Goal: Task Accomplishment & Management: Use online tool/utility

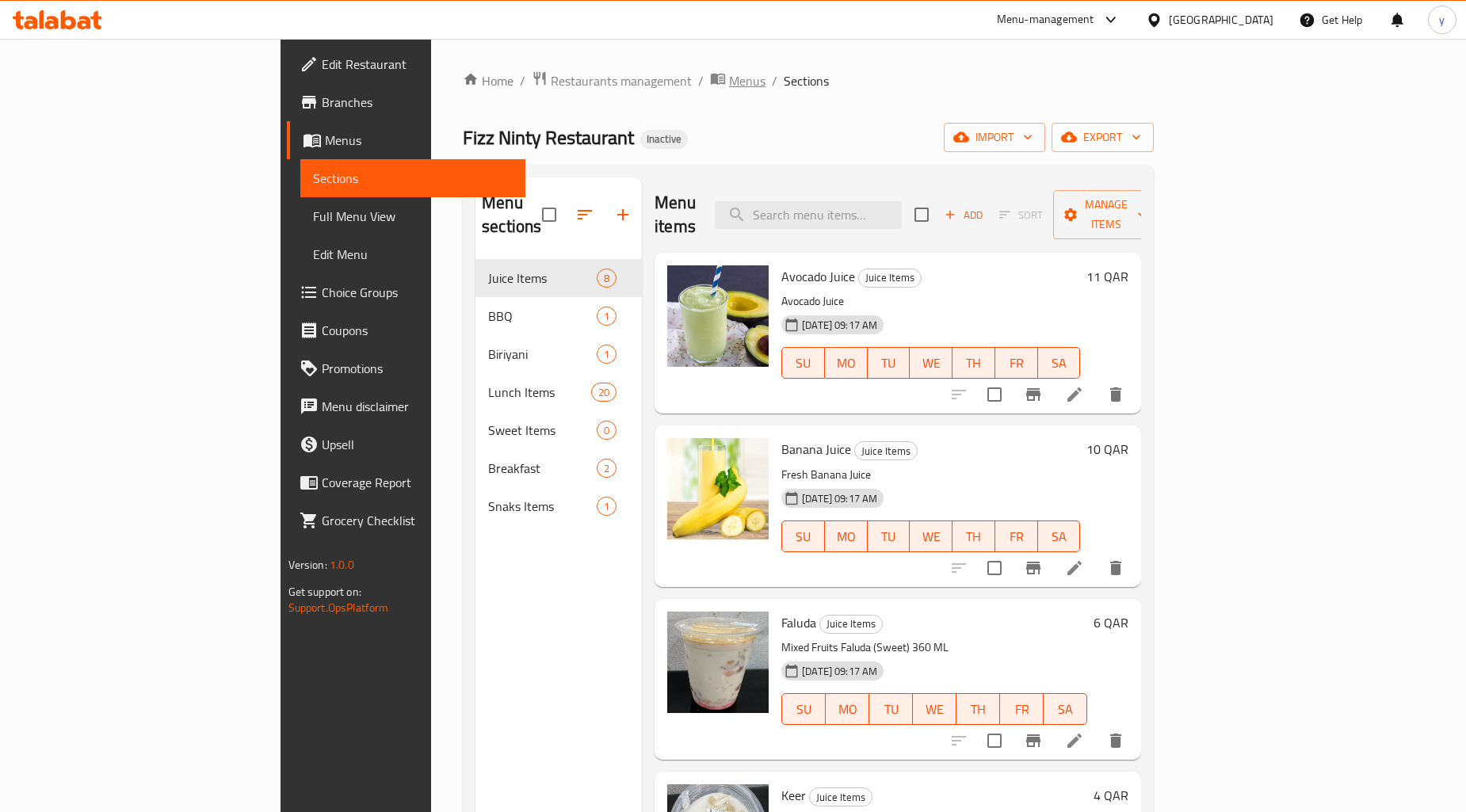
click at [729, 75] on span "Menus" at bounding box center [746, 80] width 36 height 19
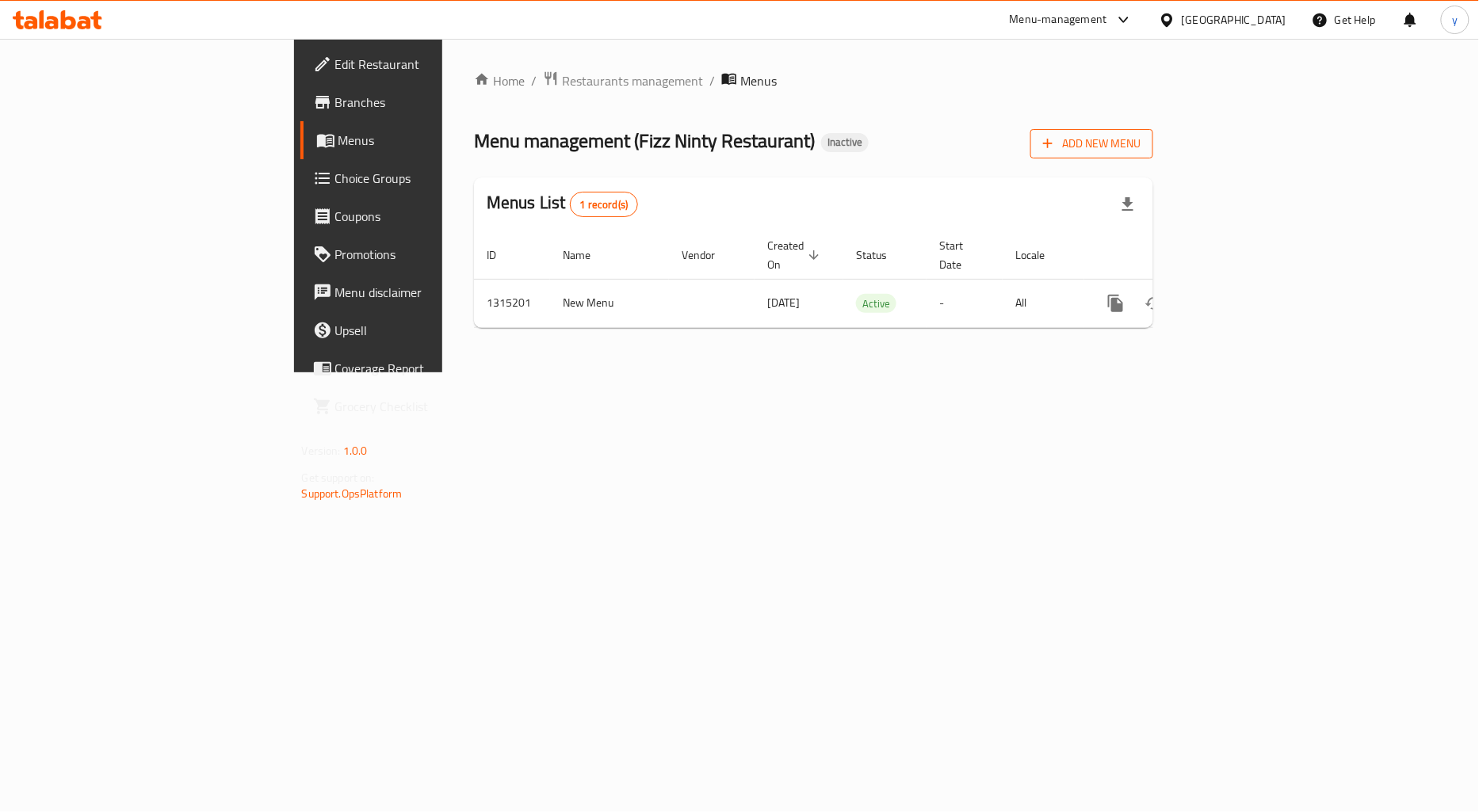
click at [1141, 152] on span "Add New Menu" at bounding box center [1092, 143] width 97 height 19
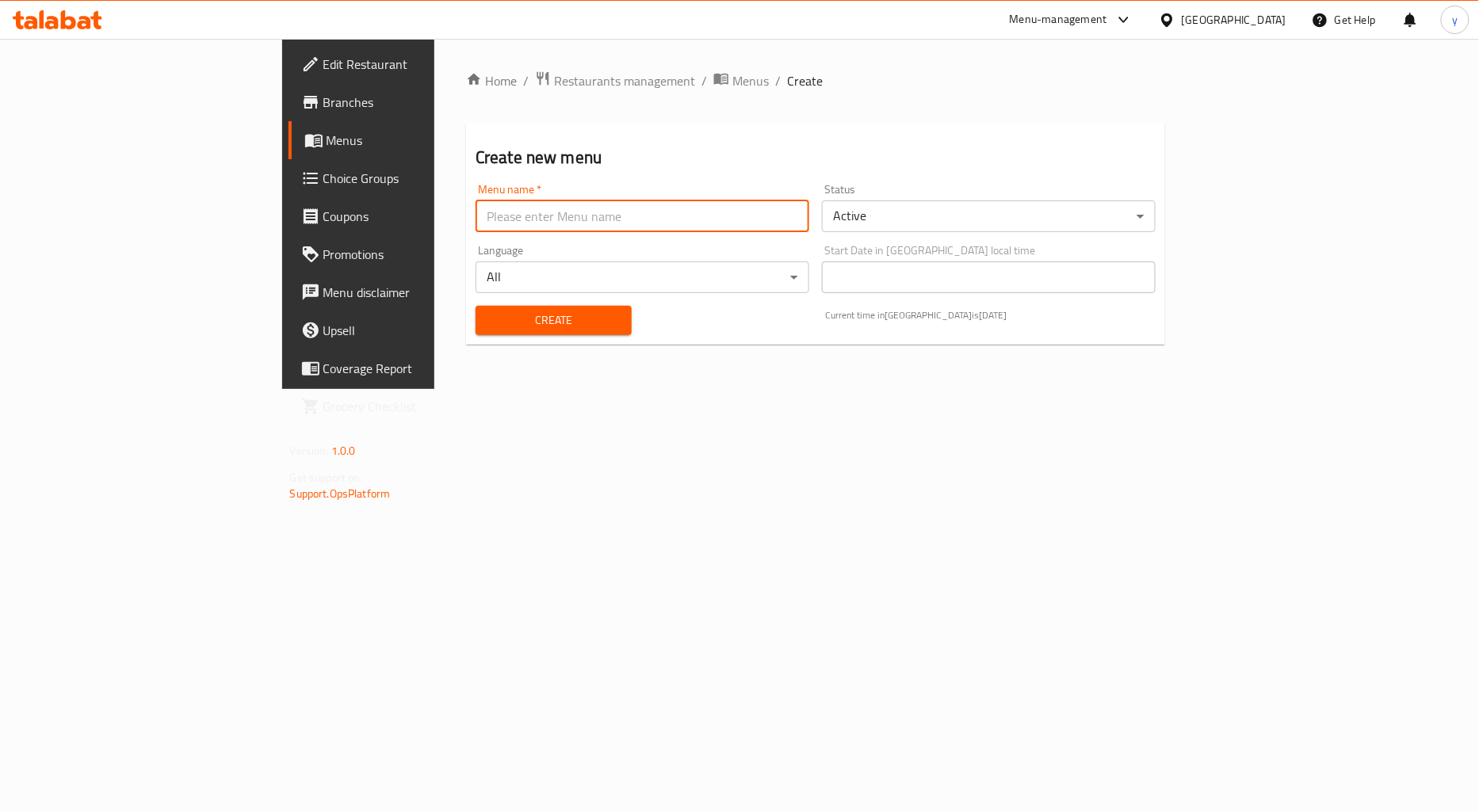
click at [476, 216] on input "text" at bounding box center [643, 216] width 334 height 32
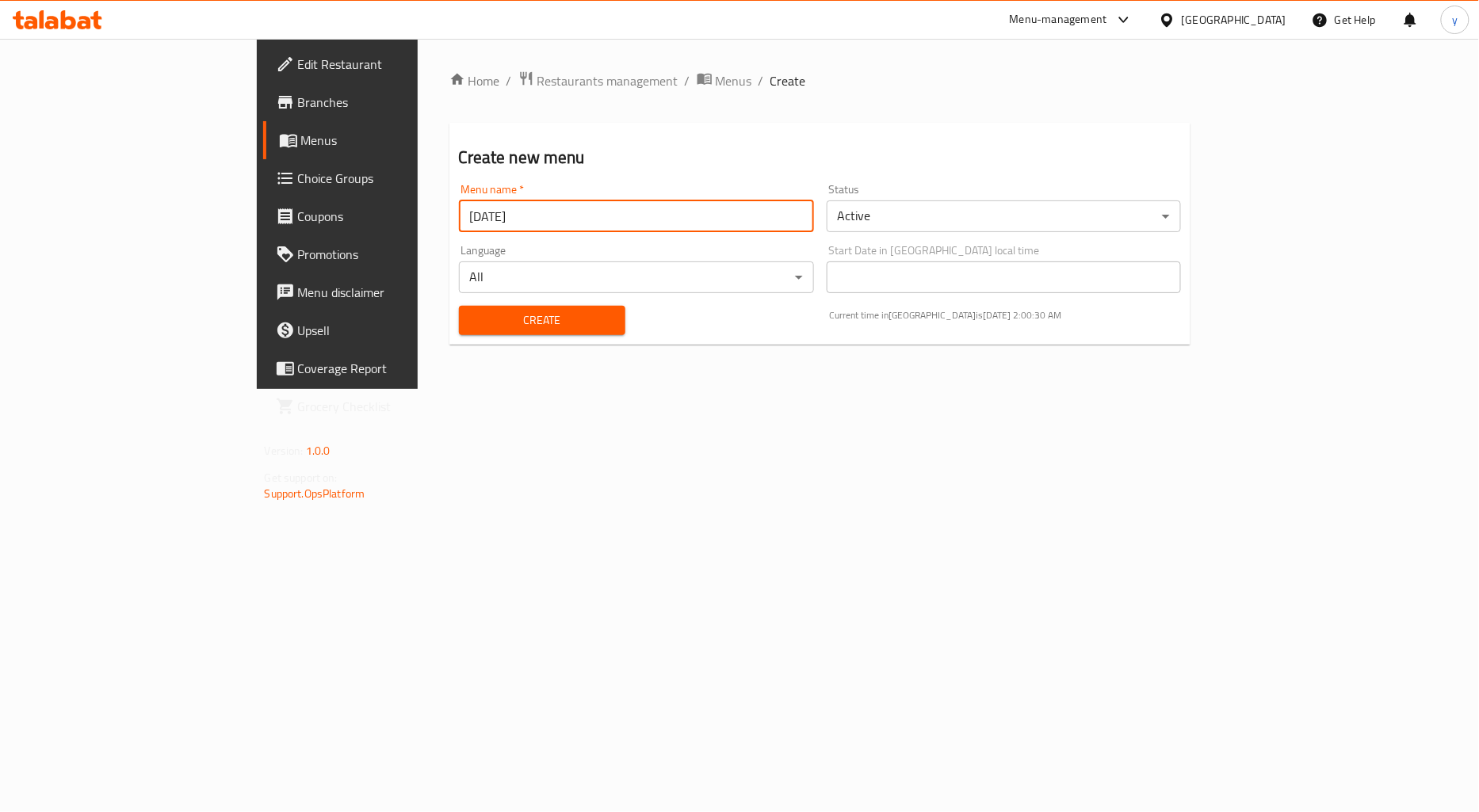
type input "[DATE]"
click at [459, 306] on button "Create" at bounding box center [542, 320] width 166 height 29
click at [716, 90] on span "Menus" at bounding box center [734, 80] width 36 height 19
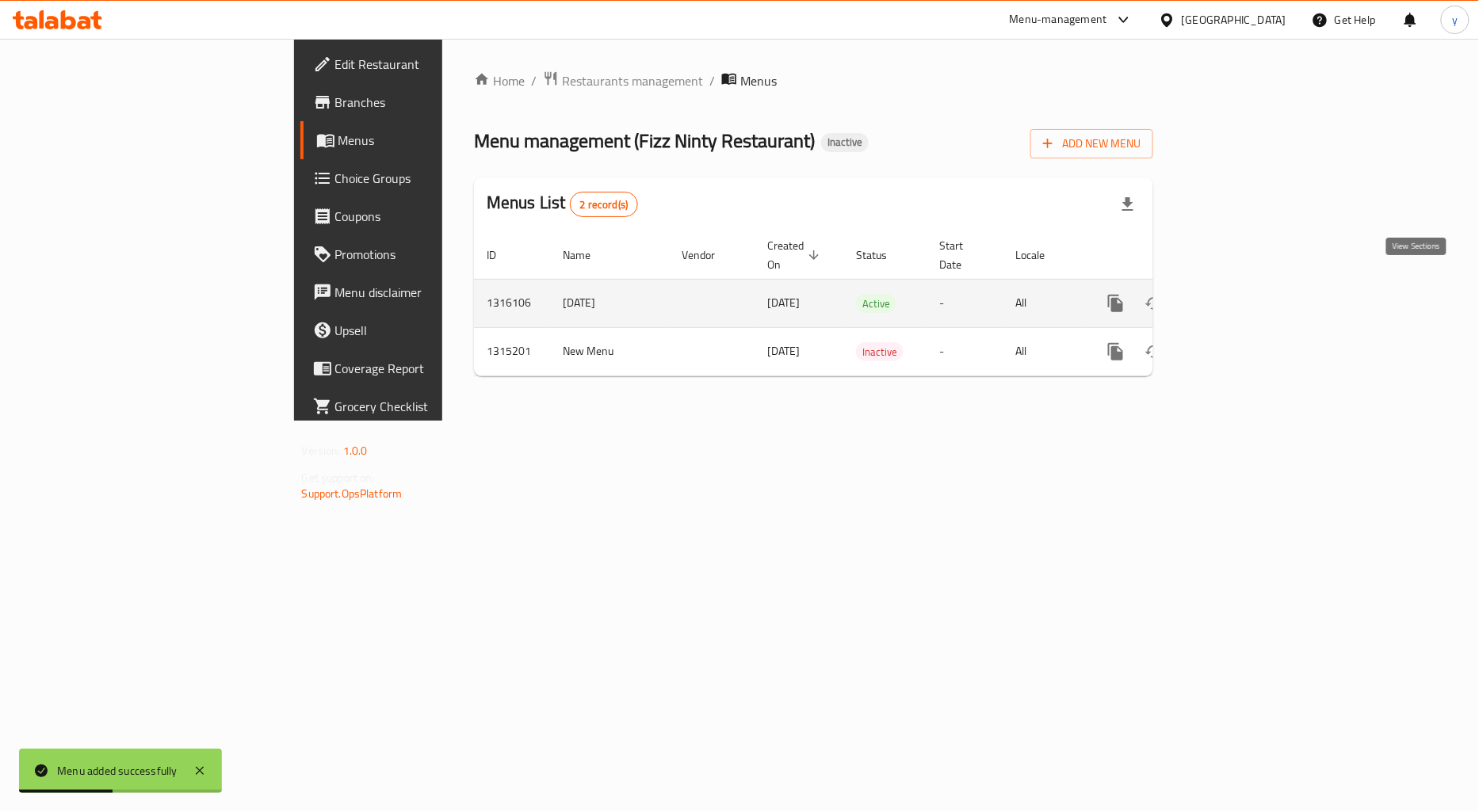
click at [1240, 294] on icon "enhanced table" at bounding box center [1230, 303] width 19 height 19
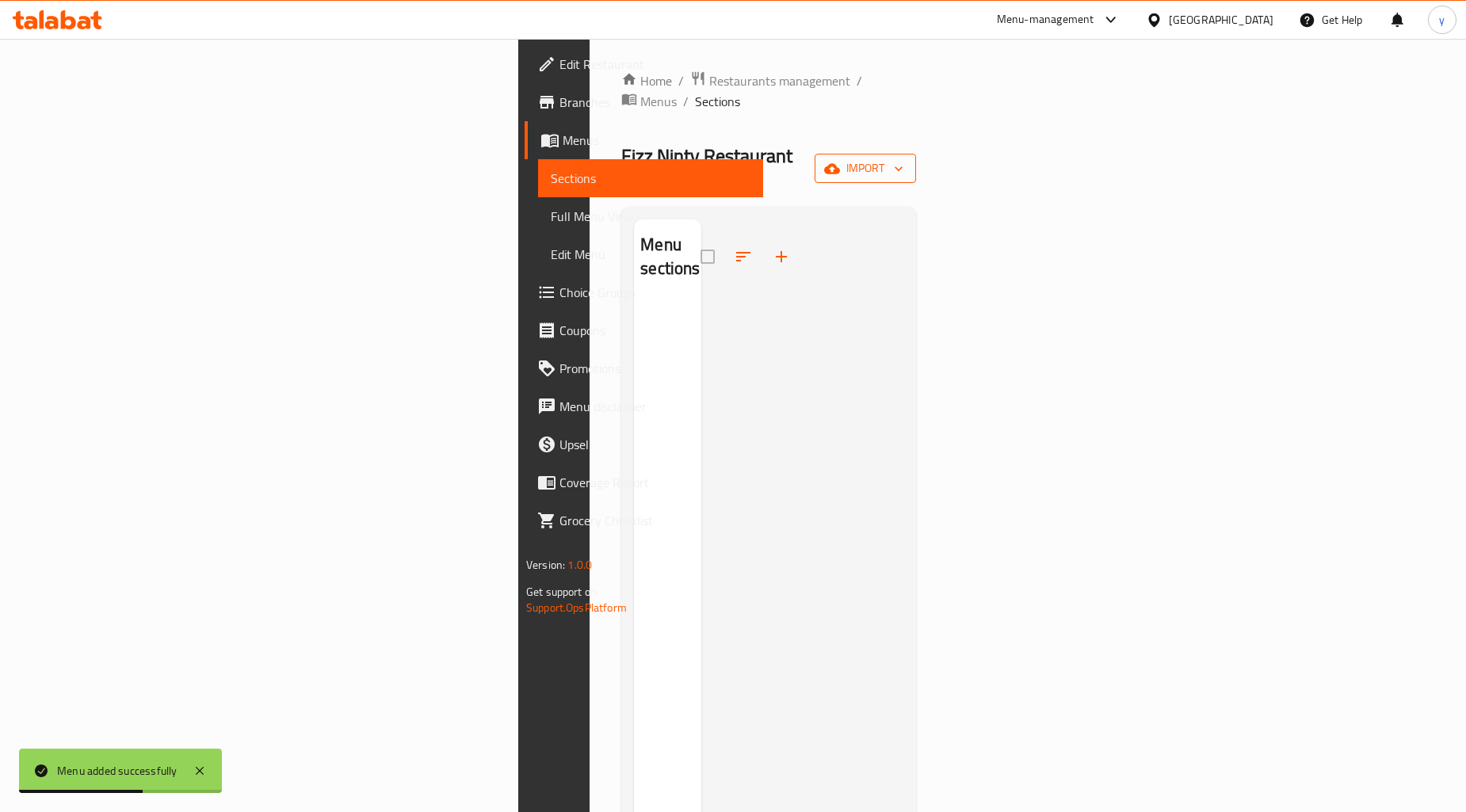
click at [906, 160] on icon "button" at bounding box center [899, 169] width 16 height 16
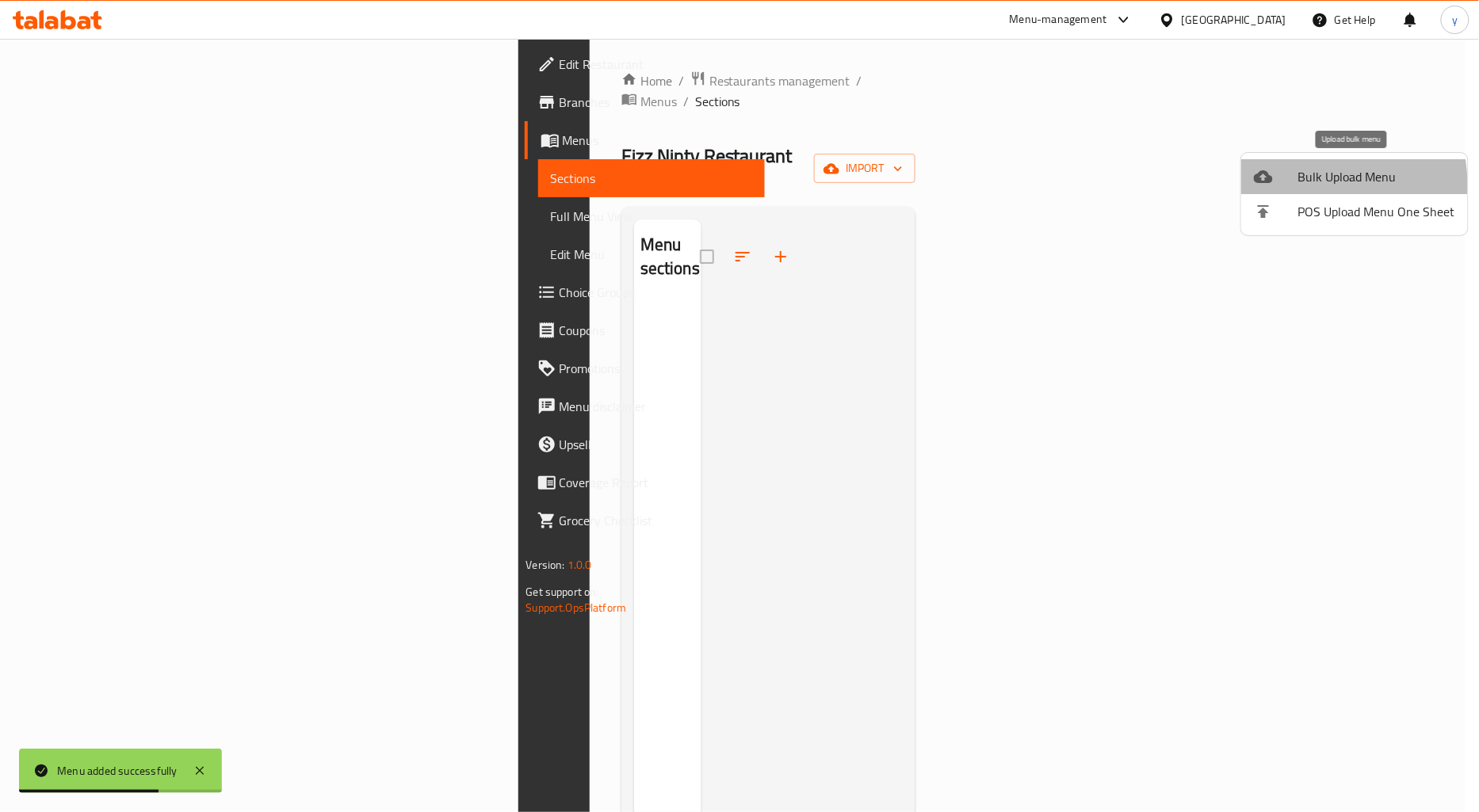
click at [1288, 185] on div at bounding box center [1276, 176] width 45 height 19
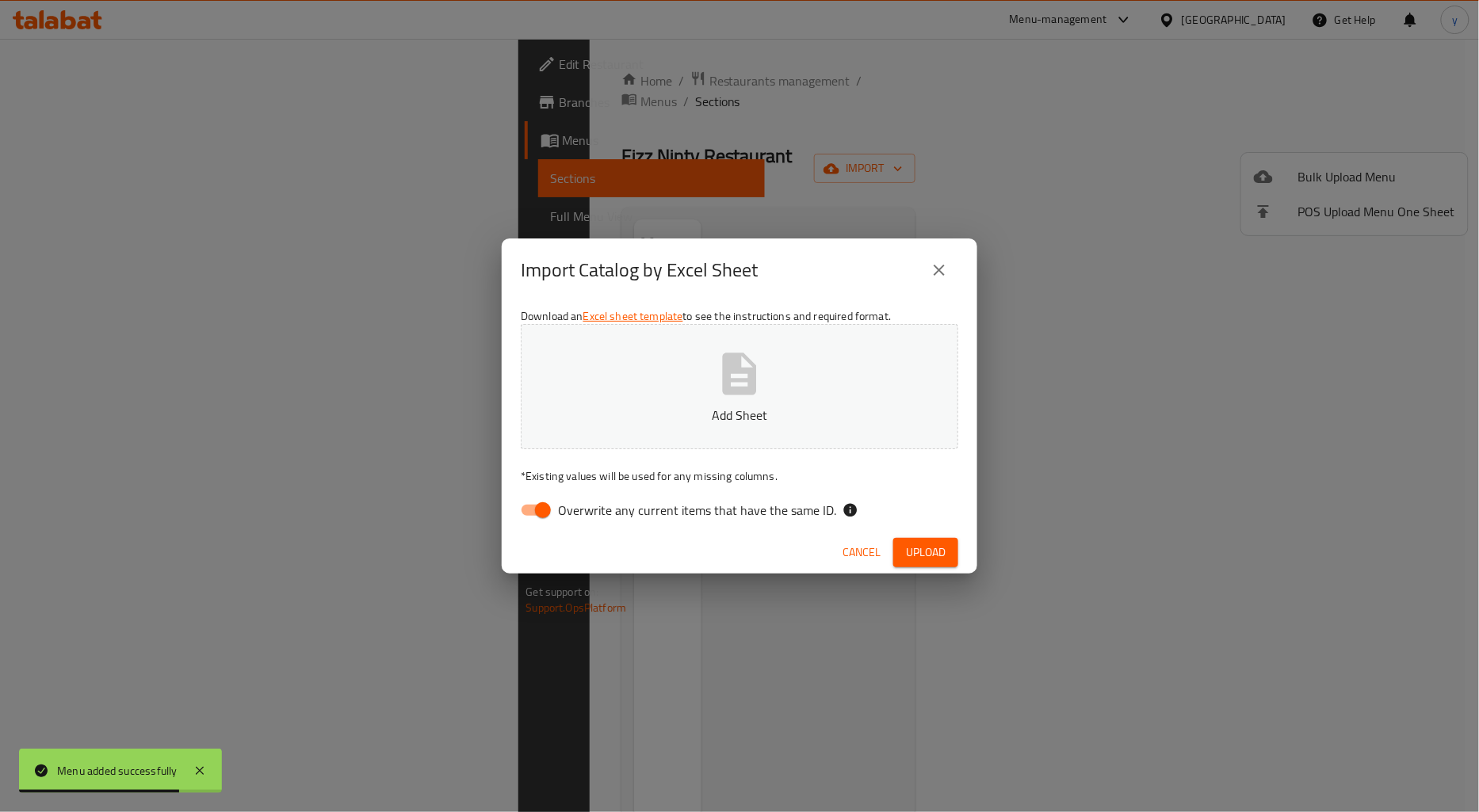
click at [622, 519] on span "Overwrite any current items that have the same ID." at bounding box center [697, 510] width 278 height 19
click at [588, 519] on input "Overwrite any current items that have the same ID." at bounding box center [542, 510] width 90 height 30
checkbox input "false"
click at [675, 434] on button "Add Sheet" at bounding box center [740, 387] width 438 height 125
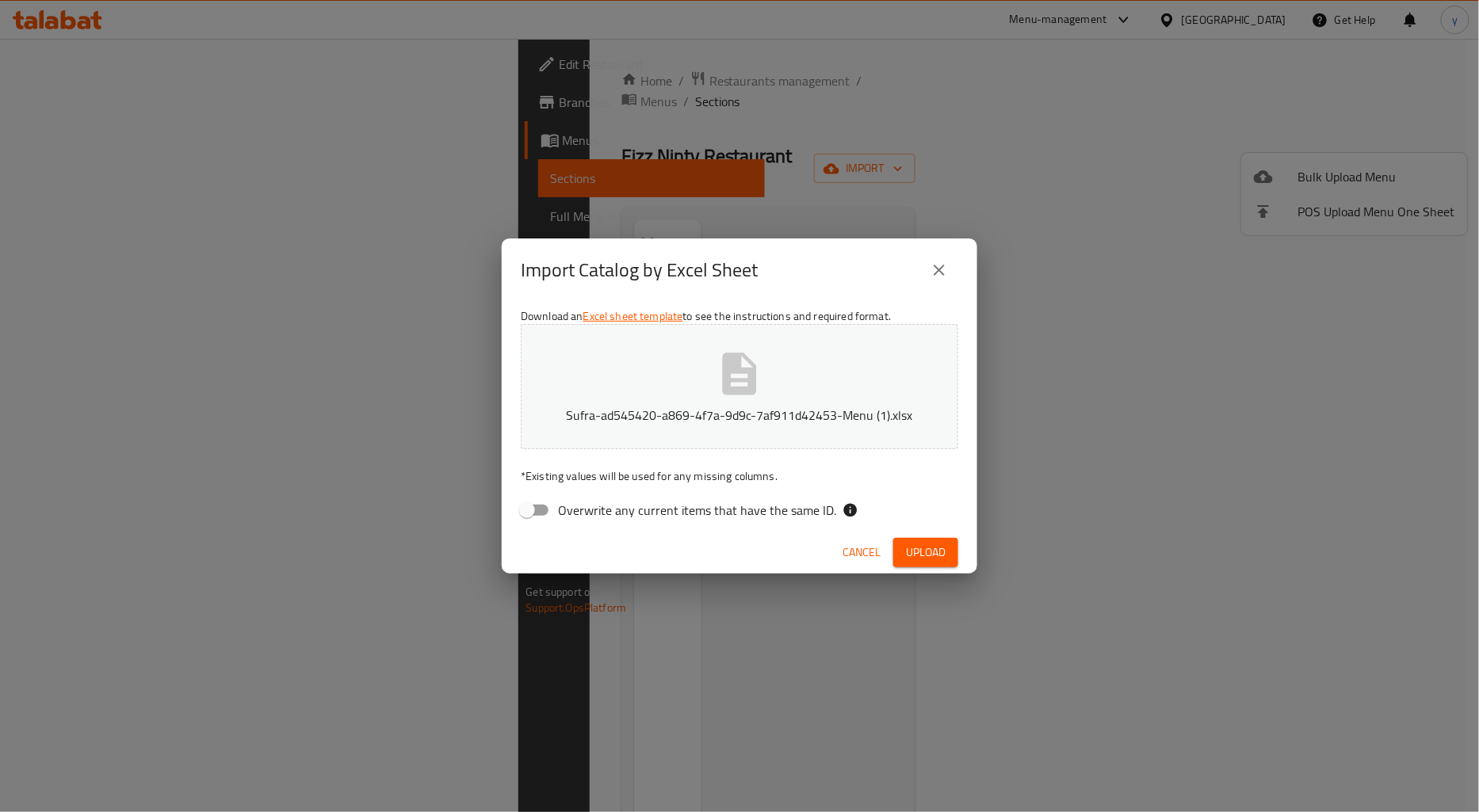
click at [929, 556] on span "Upload" at bounding box center [925, 553] width 40 height 19
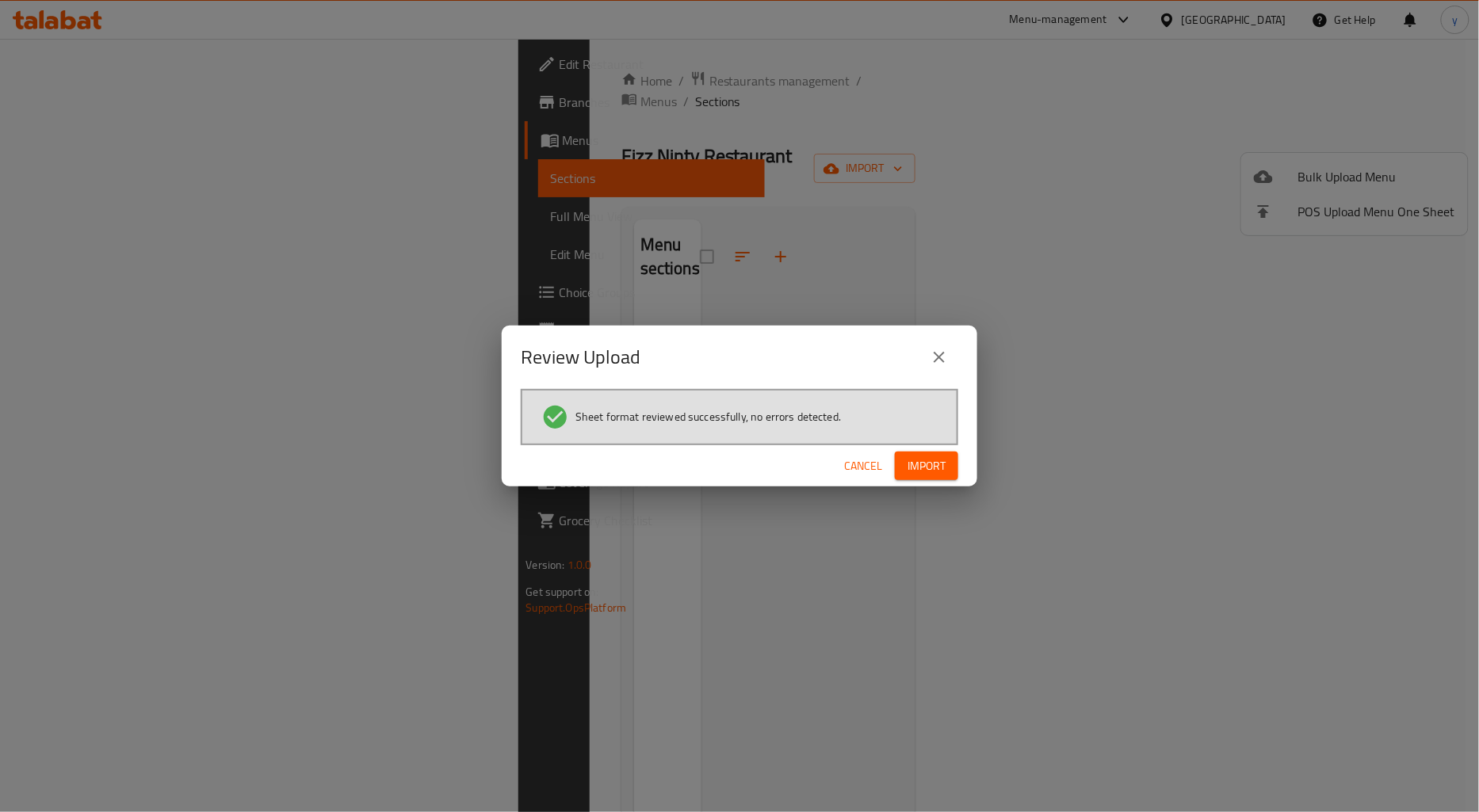
click at [910, 485] on div "Cancel Import" at bounding box center [740, 466] width 476 height 42
click at [922, 476] on button "Import" at bounding box center [927, 466] width 63 height 29
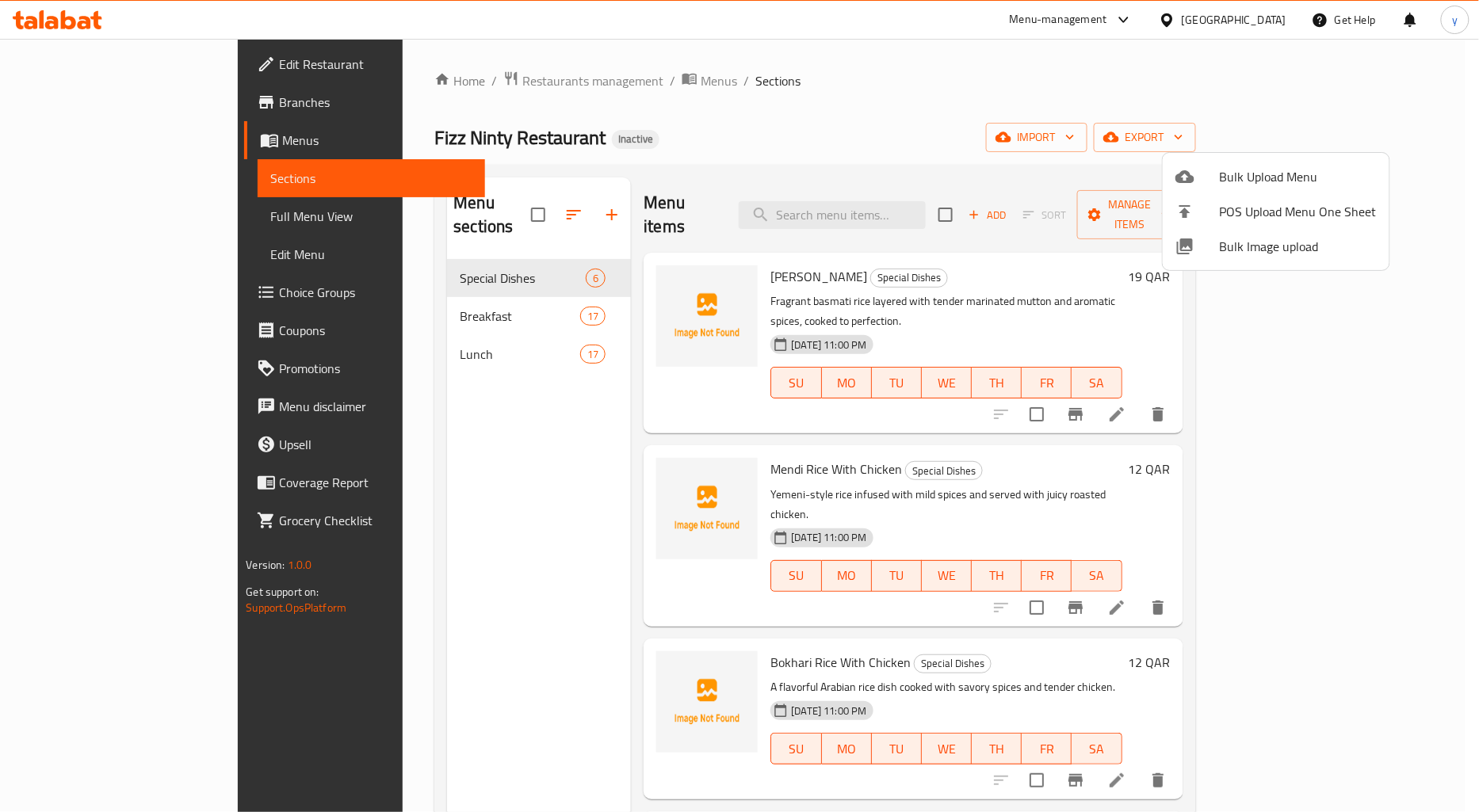
click at [830, 136] on div at bounding box center [740, 406] width 1479 height 812
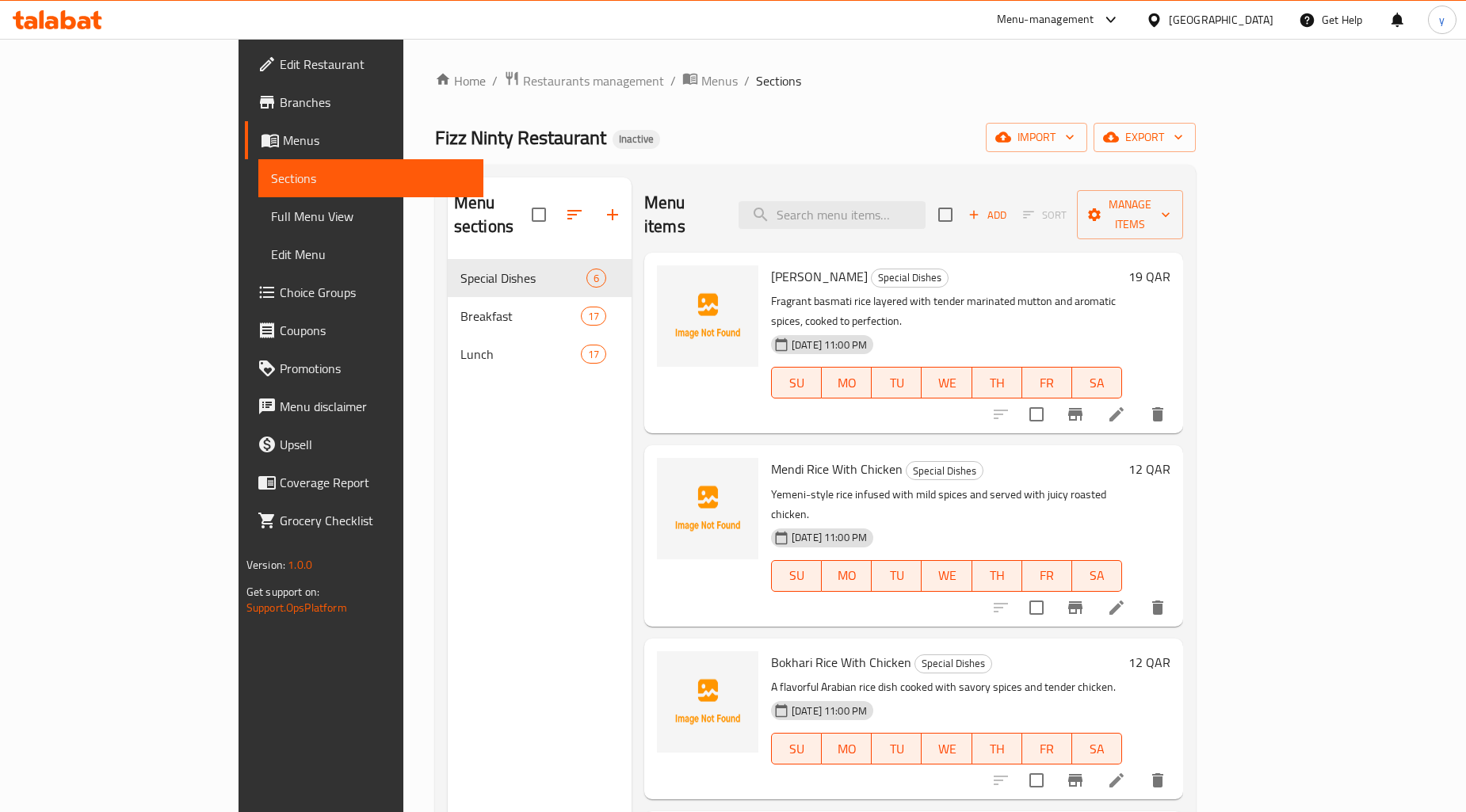
click at [271, 216] on span "Full Menu View" at bounding box center [370, 216] width 199 height 19
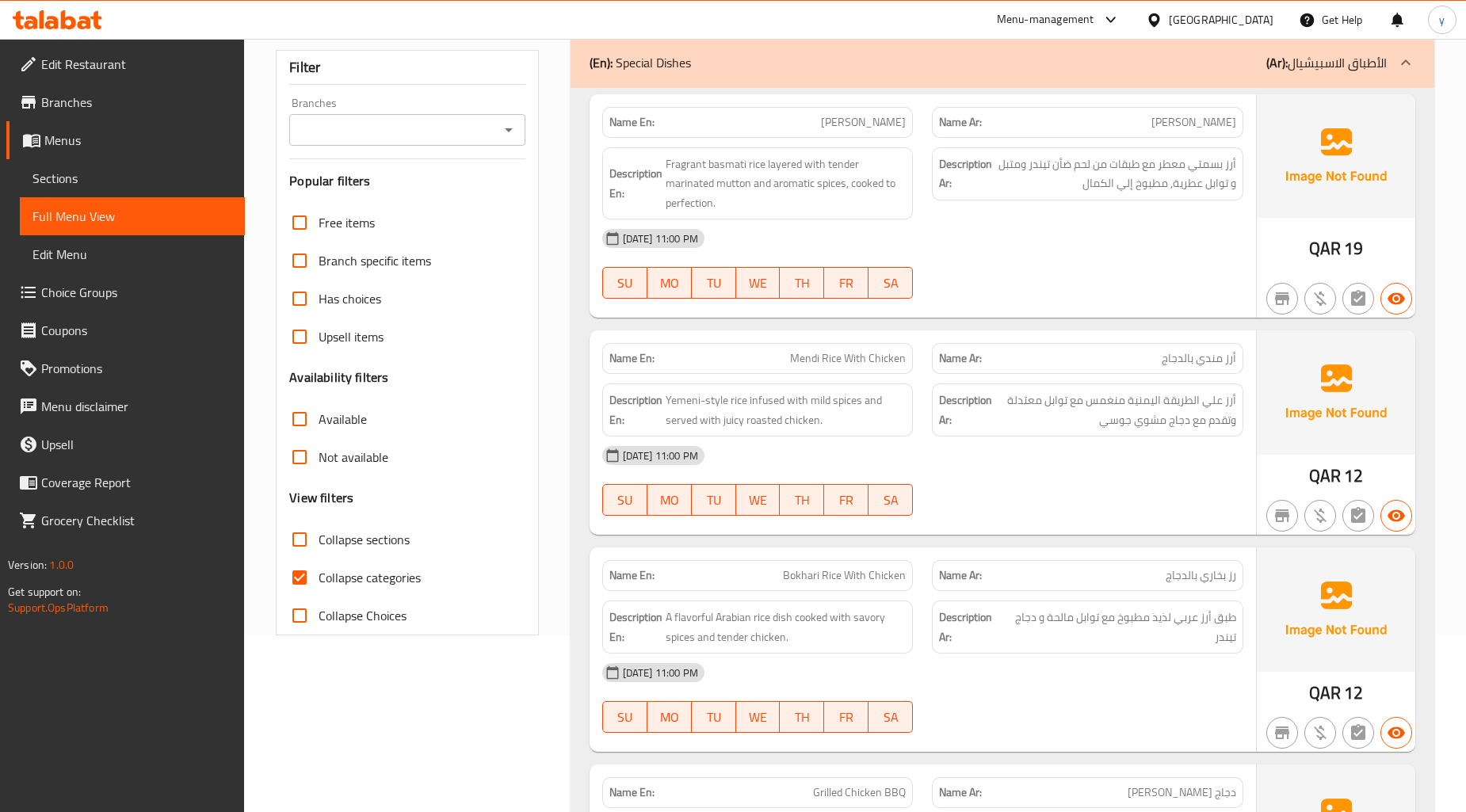
drag, startPoint x: 294, startPoint y: 571, endPoint x: 305, endPoint y: 579, distance: 13.6
click at [293, 571] on input "Collapse categories" at bounding box center [299, 577] width 38 height 38
checkbox input "false"
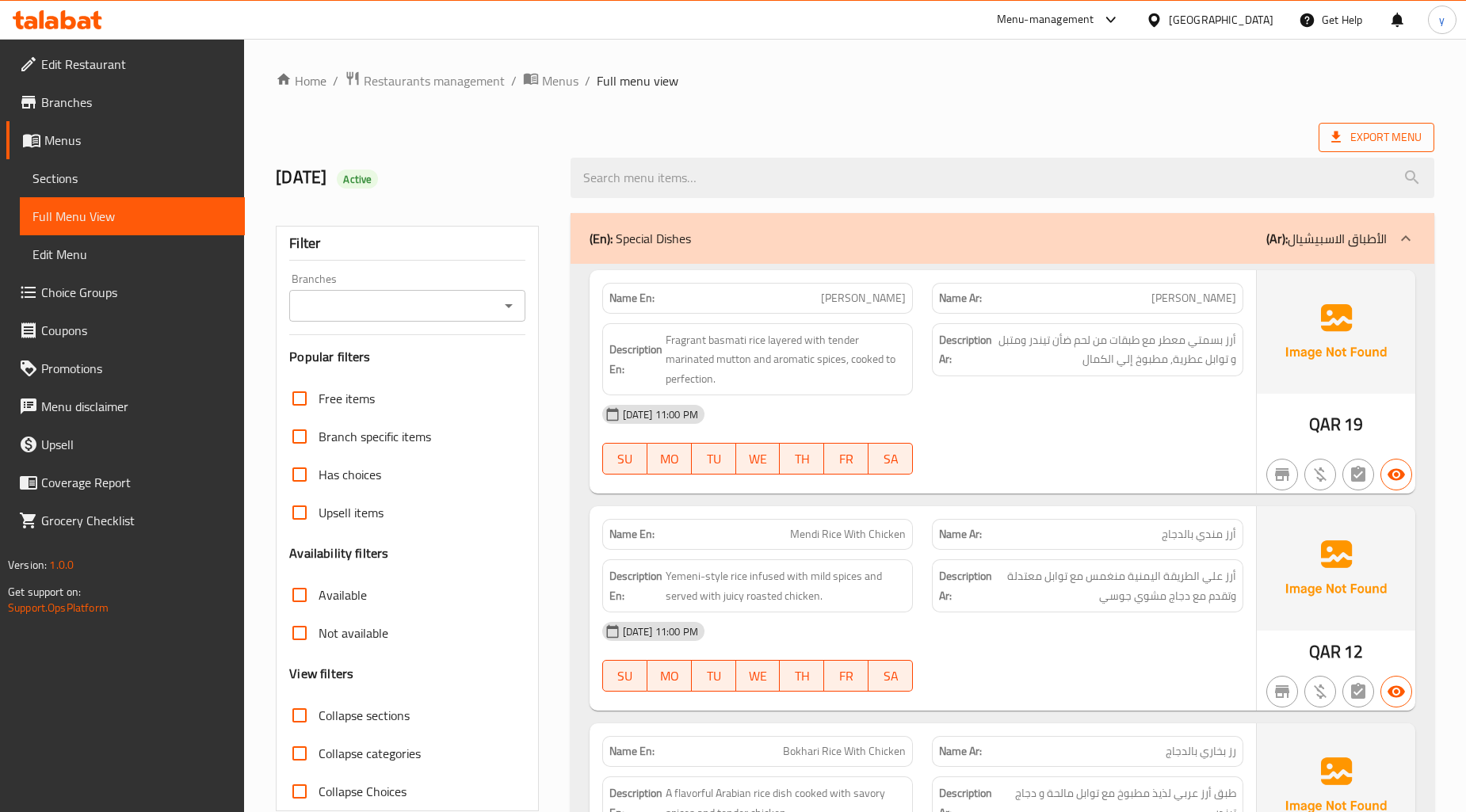
click at [1328, 139] on icon at bounding box center [1336, 137] width 16 height 16
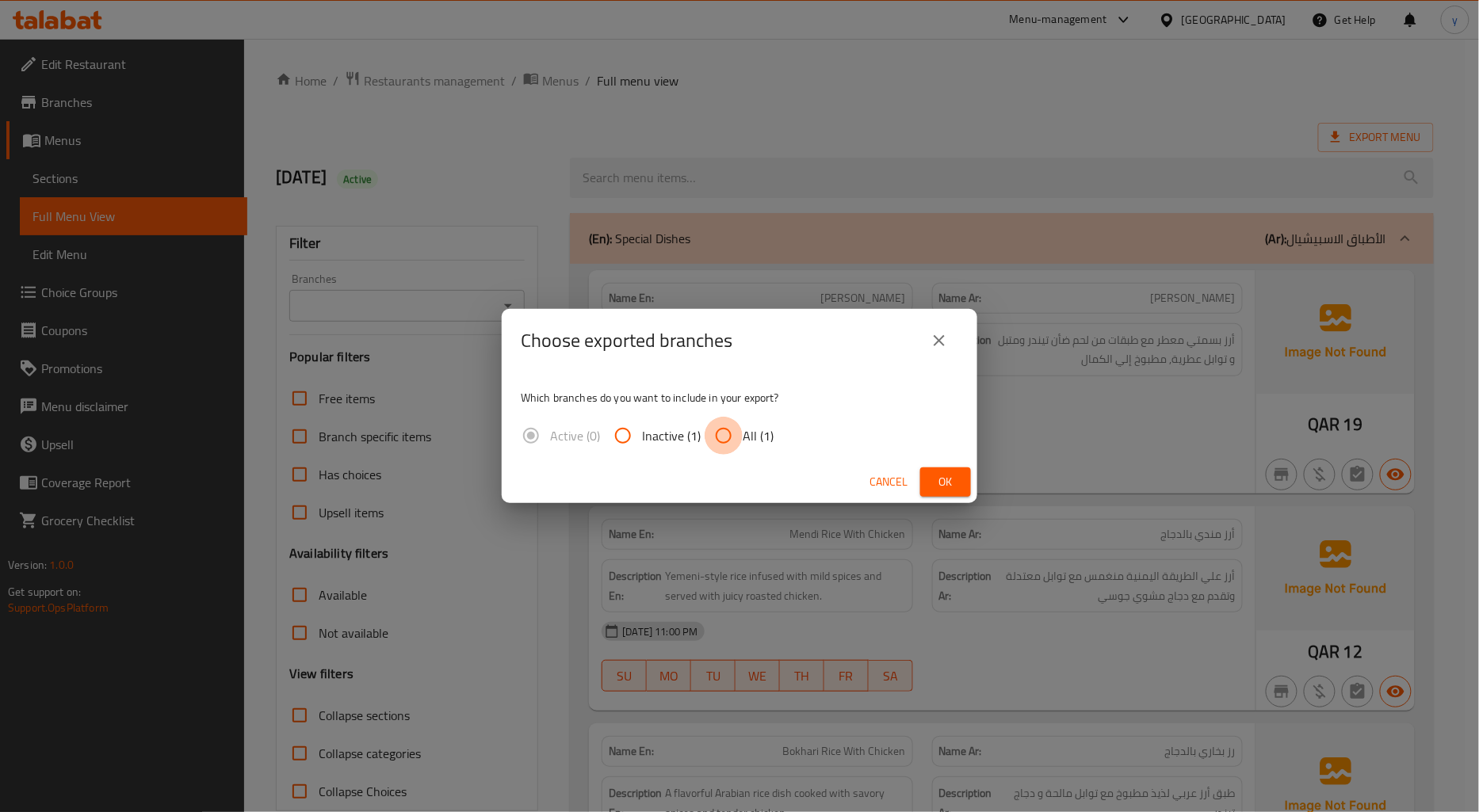
click at [732, 433] on input "All (1)" at bounding box center [723, 435] width 38 height 38
radio input "true"
click at [945, 477] on span "Ok" at bounding box center [945, 482] width 25 height 19
